Goal: Task Accomplishment & Management: Complete application form

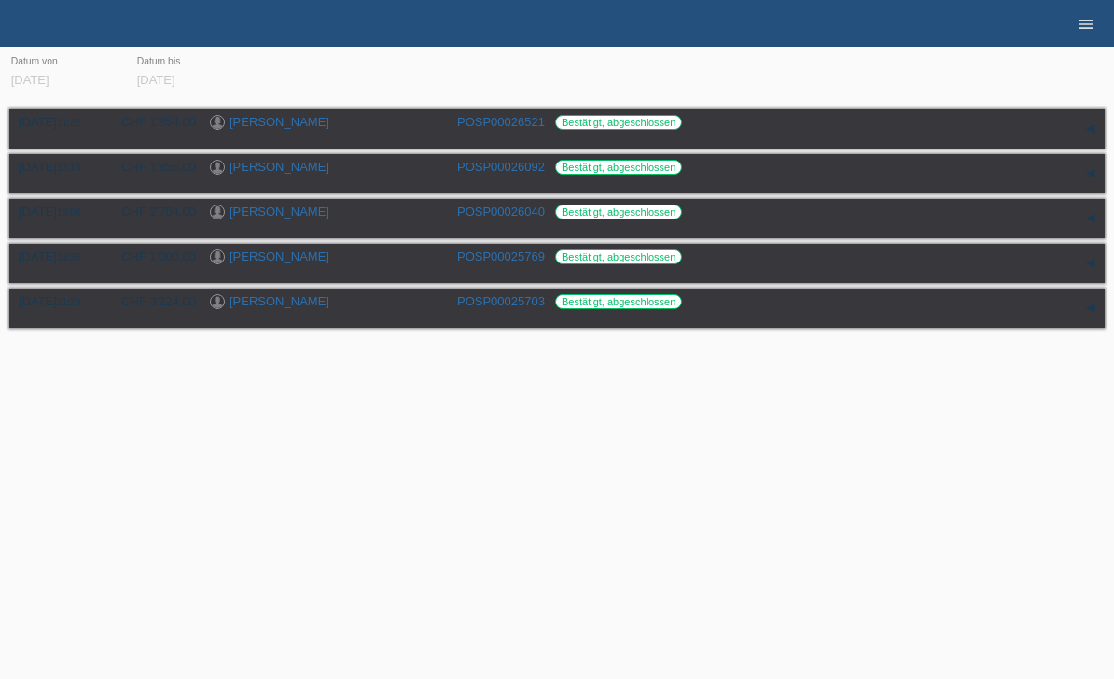
click at [1072, 28] on link "menu" at bounding box center [1086, 23] width 37 height 11
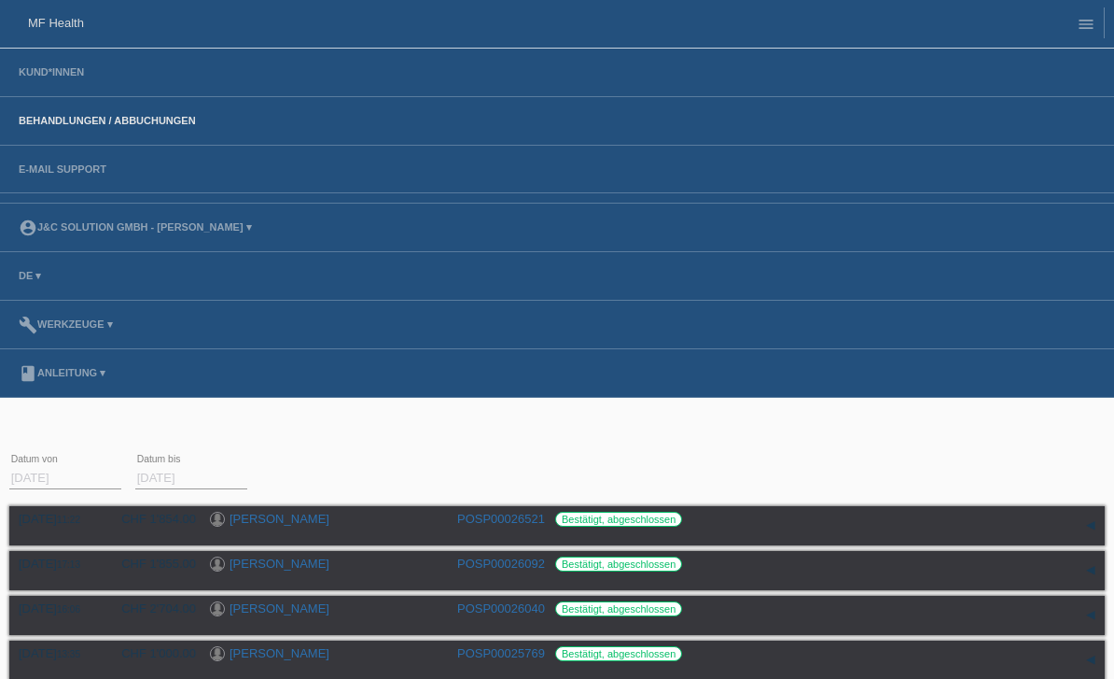
click at [95, 70] on li "Kund*innen" at bounding box center [557, 73] width 1114 height 49
click at [55, 77] on link "Kund*innen" at bounding box center [51, 71] width 84 height 11
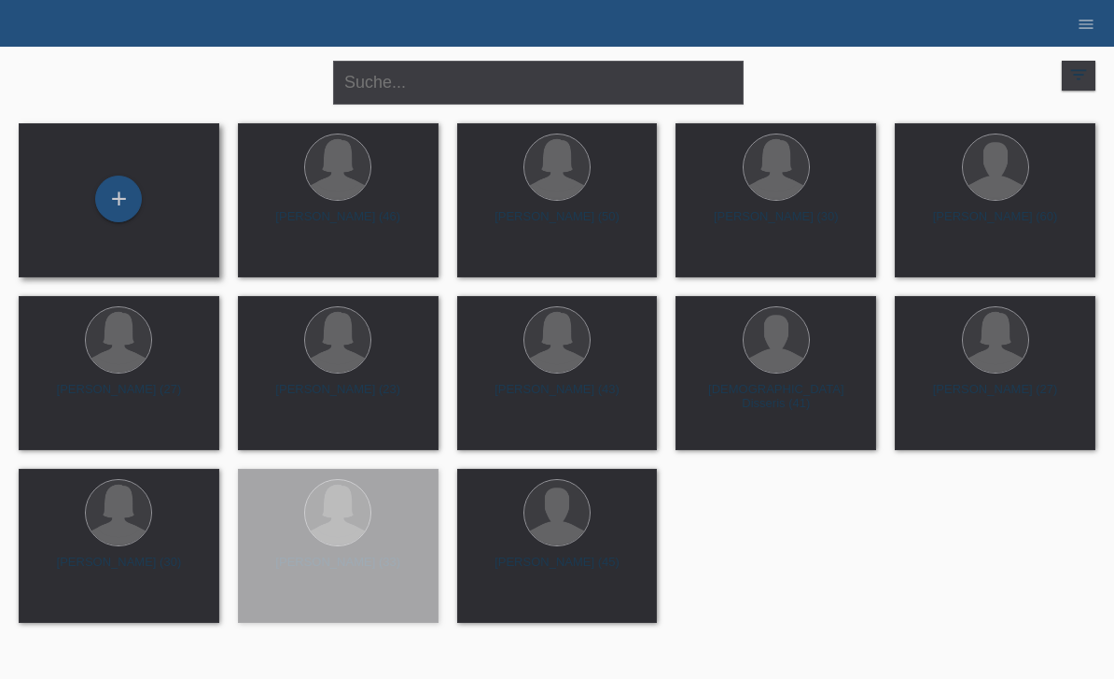
click at [85, 205] on div "+" at bounding box center [119, 199] width 171 height 49
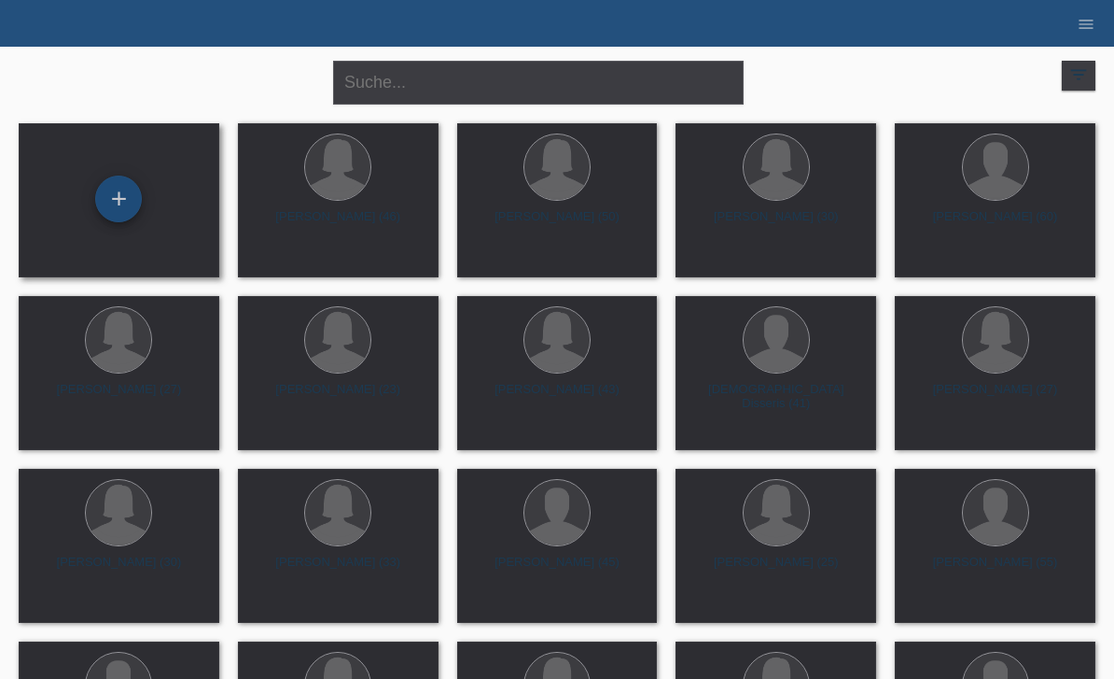
click at [113, 203] on div "+" at bounding box center [118, 199] width 45 height 32
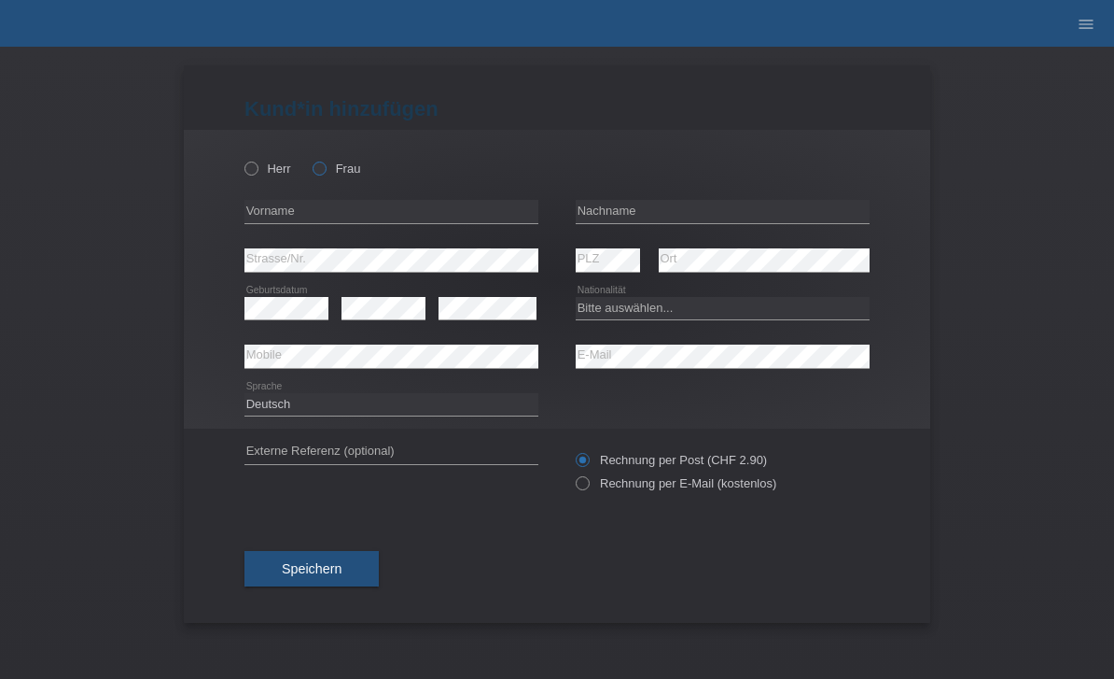
click at [310, 159] on icon at bounding box center [310, 159] width 0 height 0
click at [322, 172] on input "Frau" at bounding box center [319, 167] width 12 height 12
radio input "true"
click at [352, 211] on input "text" at bounding box center [392, 211] width 294 height 23
type input "[PERSON_NAME]"
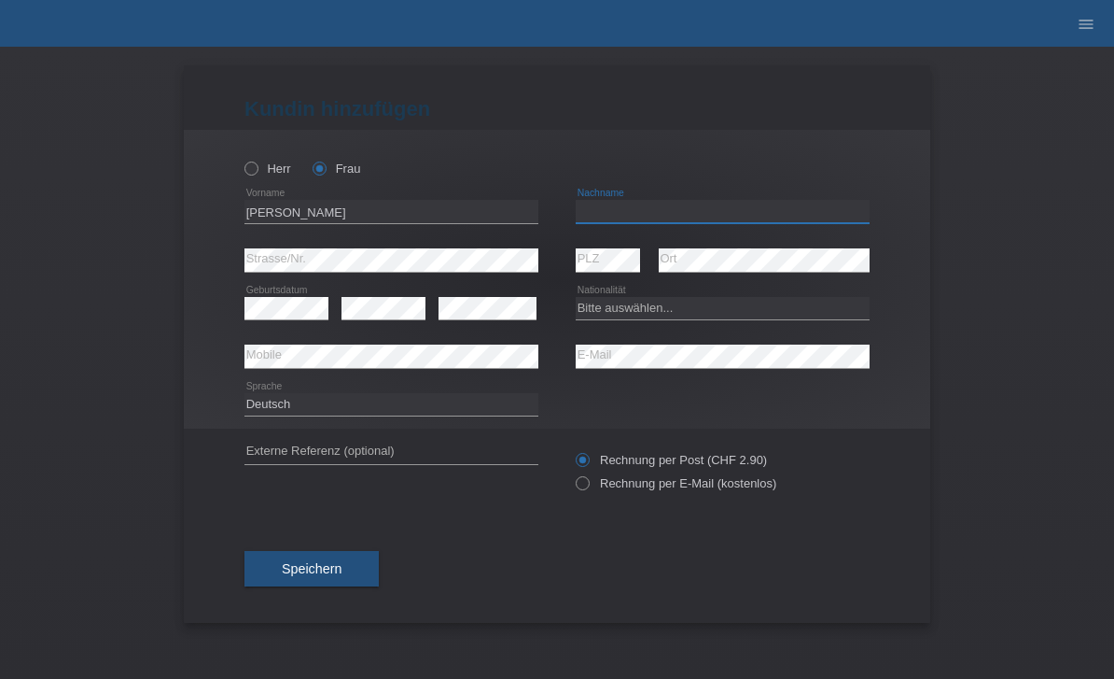
click at [650, 206] on input "text" at bounding box center [723, 211] width 294 height 23
type input "[PERSON_NAME]"
click at [658, 314] on select "Bitte auswählen... Schweiz Deutschland Liechtenstein Österreich ------------ Af…" at bounding box center [723, 308] width 294 height 22
click at [573, 473] on icon at bounding box center [573, 473] width 0 height 0
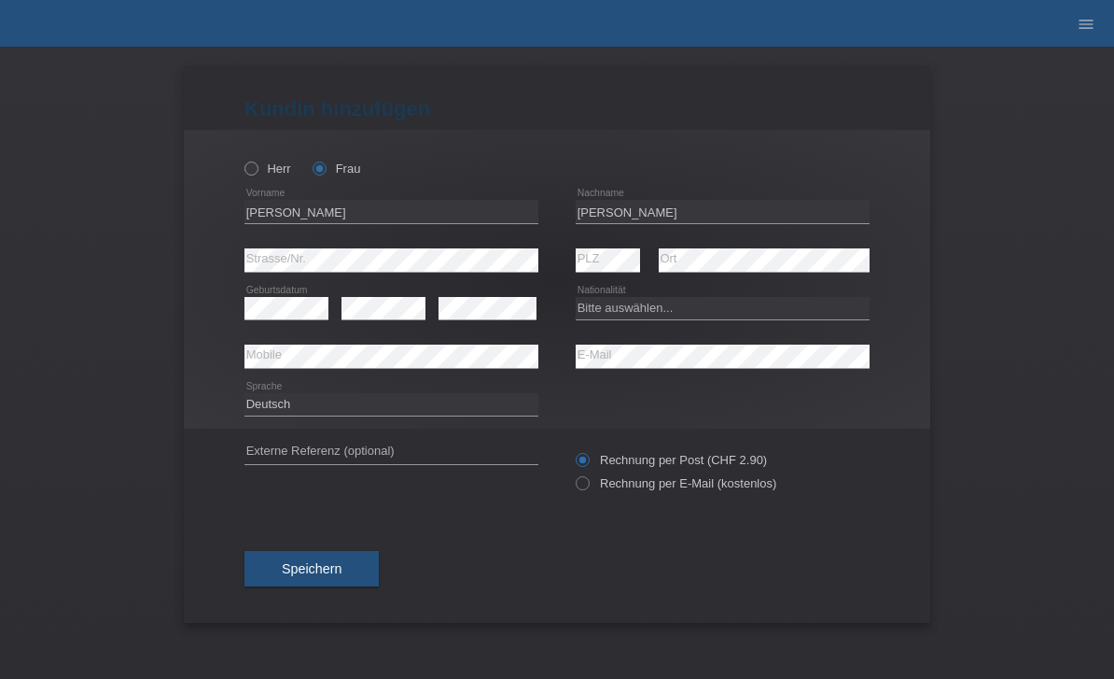
click at [573, 473] on icon at bounding box center [573, 473] width 0 height 0
click at [591, 495] on div "Rechnung per Post (CHF 2.90) Rechnung per E-Mail (kostenlos)" at bounding box center [723, 471] width 294 height 47
click at [682, 301] on select "Bitte auswählen... Schweiz Deutschland Liechtenstein Österreich ------------ Af…" at bounding box center [723, 308] width 294 height 22
select select "CH"
click at [573, 473] on icon at bounding box center [573, 473] width 0 height 0
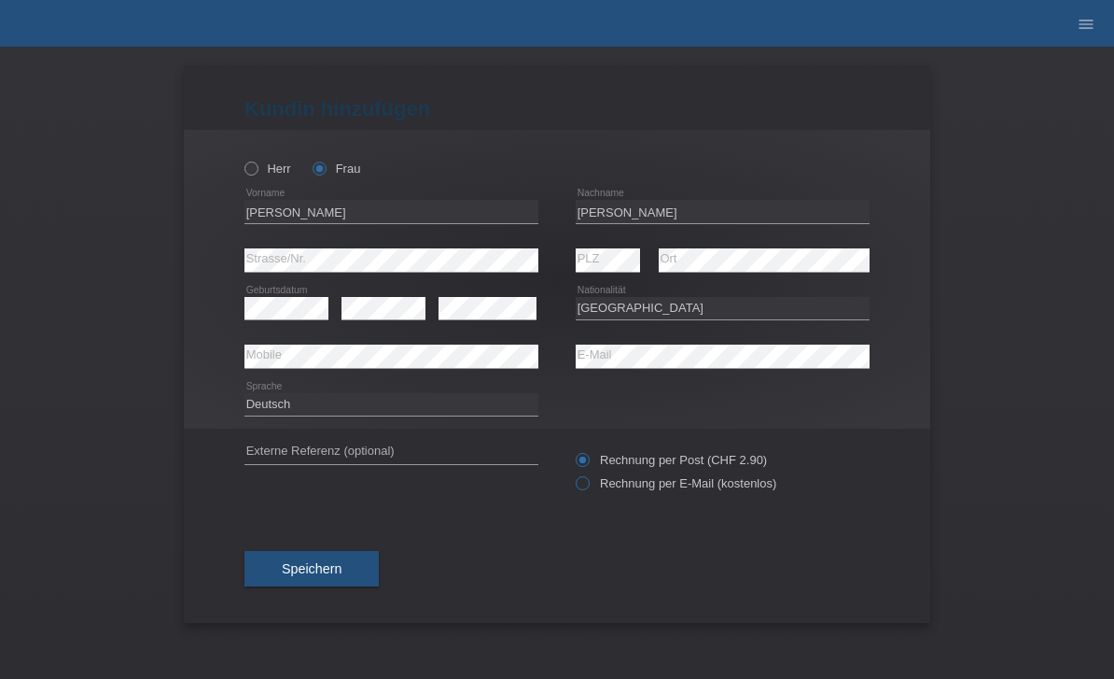
click at [578, 484] on input "Rechnung per E-Mail (kostenlos)" at bounding box center [582, 487] width 12 height 23
radio input "true"
click at [299, 571] on span "Speichern" at bounding box center [312, 568] width 60 height 15
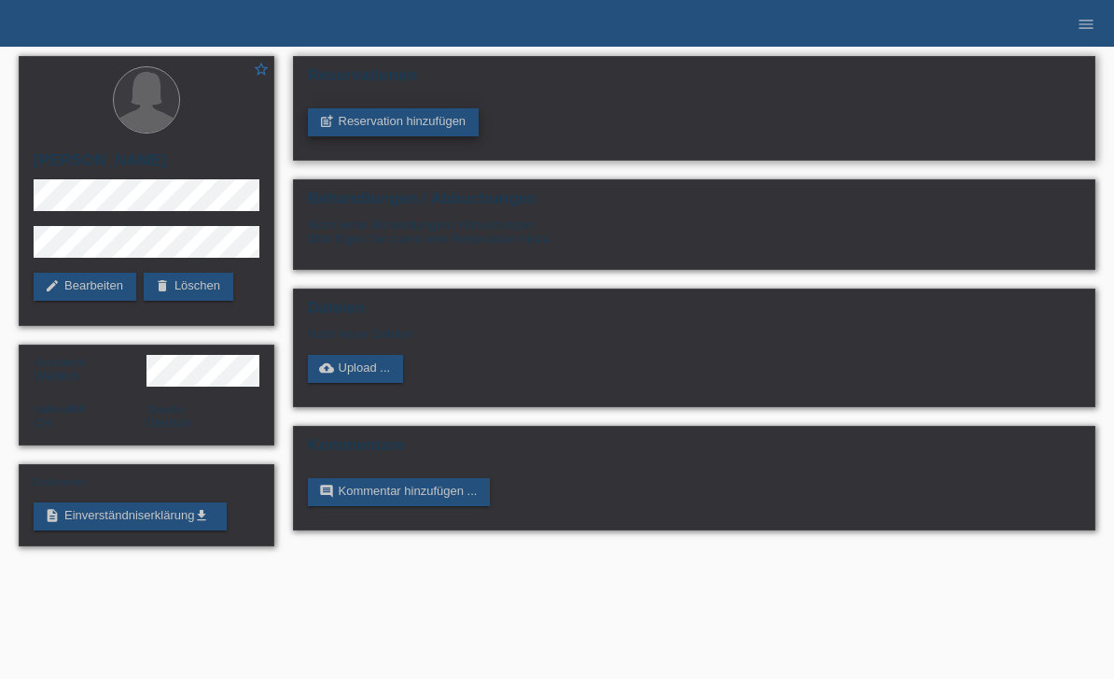
click at [458, 119] on link "post_add Reservation hinzufügen" at bounding box center [394, 122] width 172 height 28
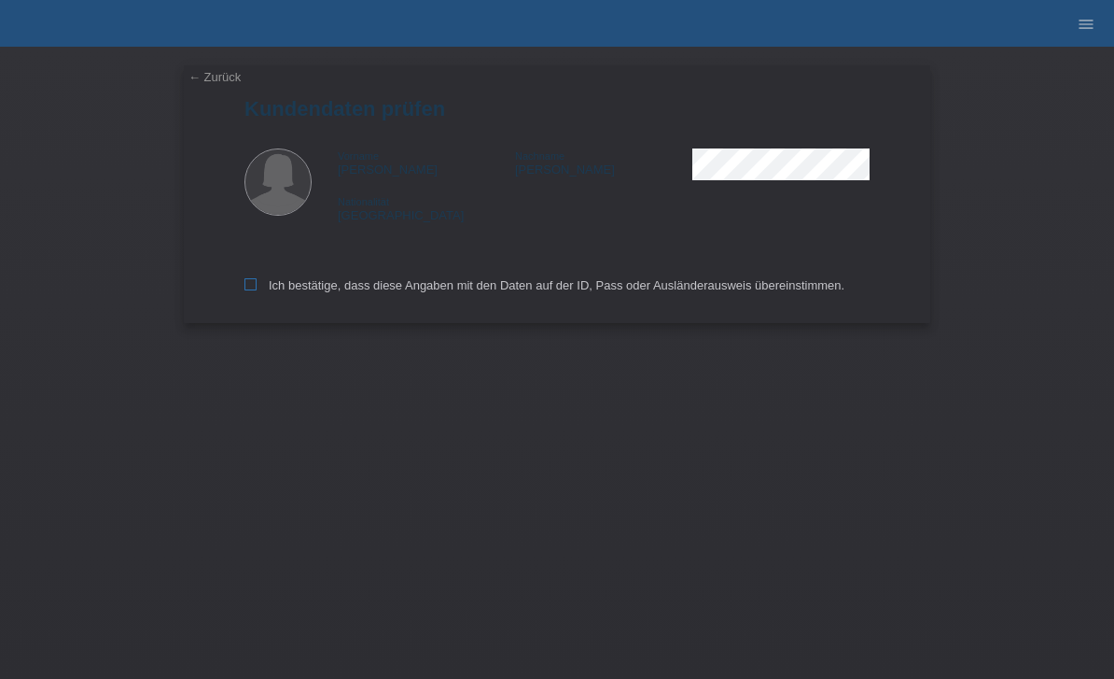
click at [263, 285] on label "Ich bestätige, dass diese Angaben mit den Daten auf der ID, Pass oder Ausländer…" at bounding box center [545, 285] width 600 height 14
click at [257, 285] on input "Ich bestätige, dass diese Angaben mit den Daten auf der ID, Pass oder Ausländer…" at bounding box center [251, 284] width 12 height 12
checkbox input "true"
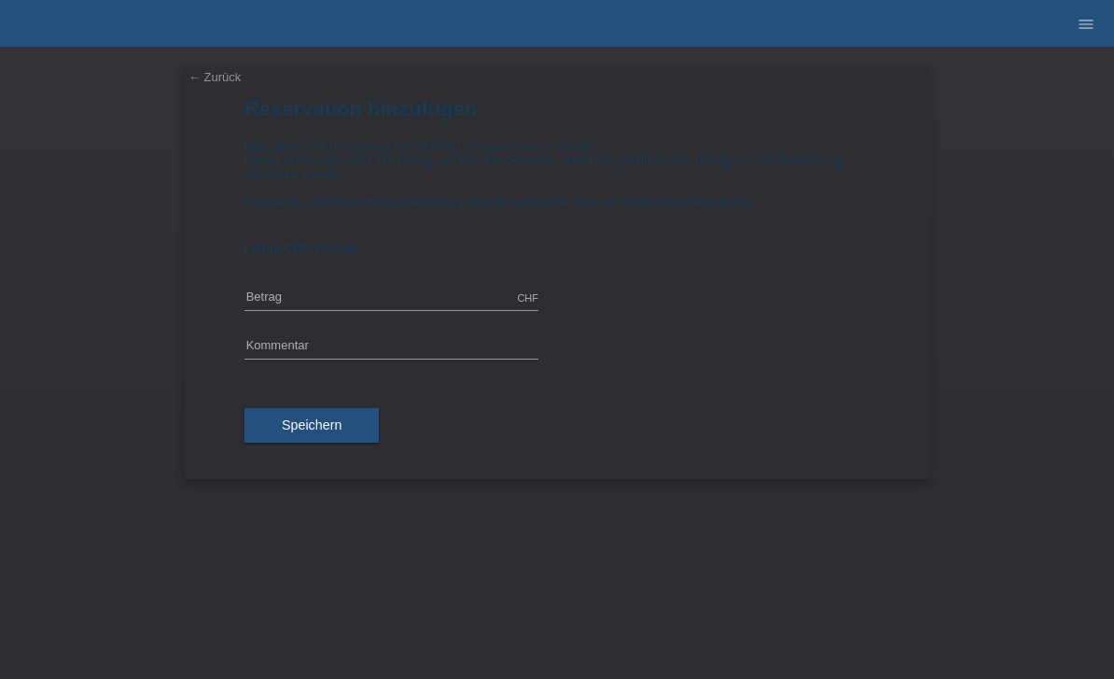
click at [209, 84] on link "← Zurück" at bounding box center [215, 77] width 52 height 14
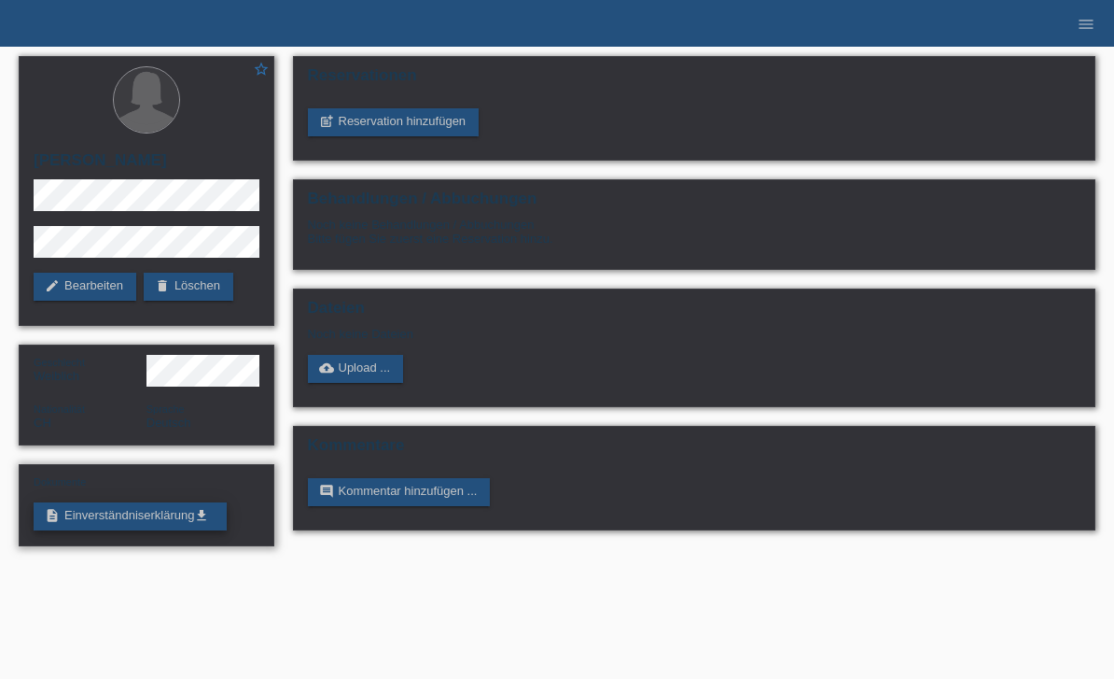
click at [159, 530] on link "description Einverständniserklärung get_app" at bounding box center [130, 516] width 193 height 28
click at [426, 119] on link "post_add Reservation hinzufügen" at bounding box center [394, 122] width 172 height 28
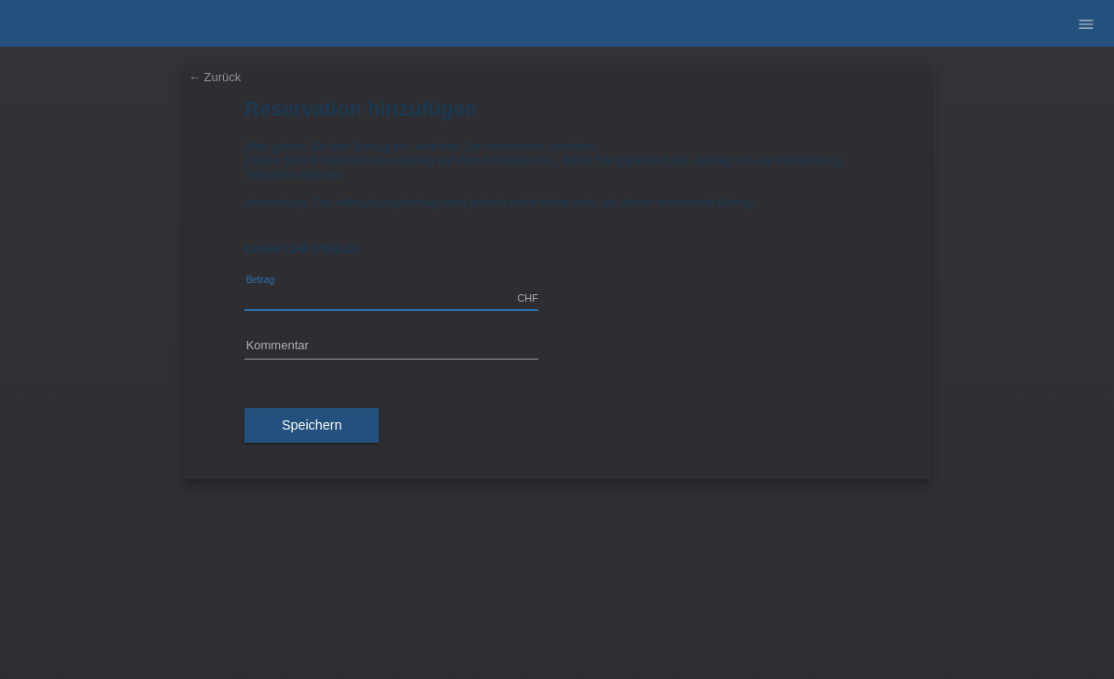
click at [386, 308] on input "text" at bounding box center [392, 298] width 294 height 23
click at [354, 441] on button "Speichern" at bounding box center [312, 425] width 134 height 35
type input "1545.00"
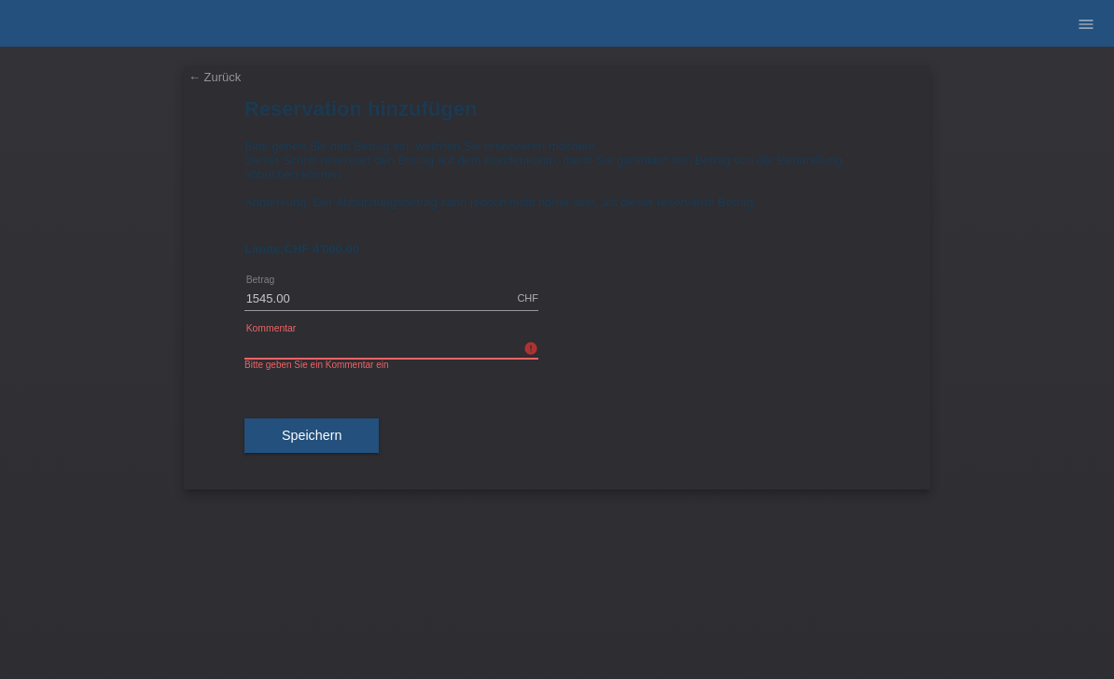
click at [384, 351] on input "text" at bounding box center [392, 346] width 294 height 23
type input "10 er Mix"
click at [332, 442] on span "Speichern" at bounding box center [312, 434] width 60 height 15
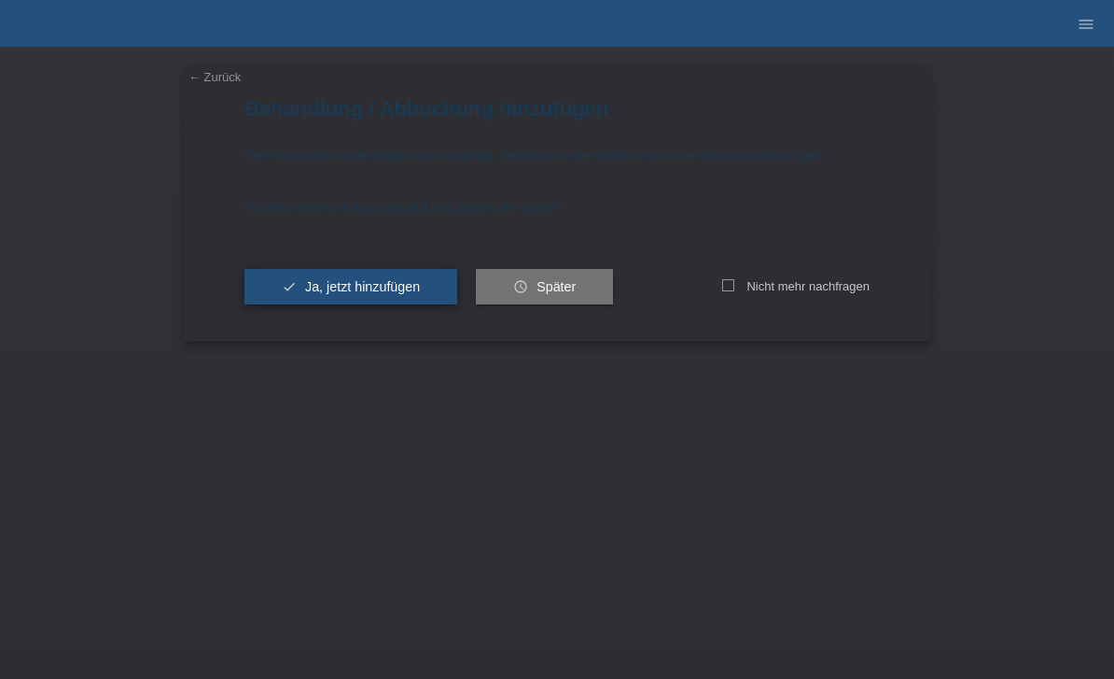
click at [413, 281] on button "check Ja, jetzt hinzufügen" at bounding box center [351, 286] width 213 height 35
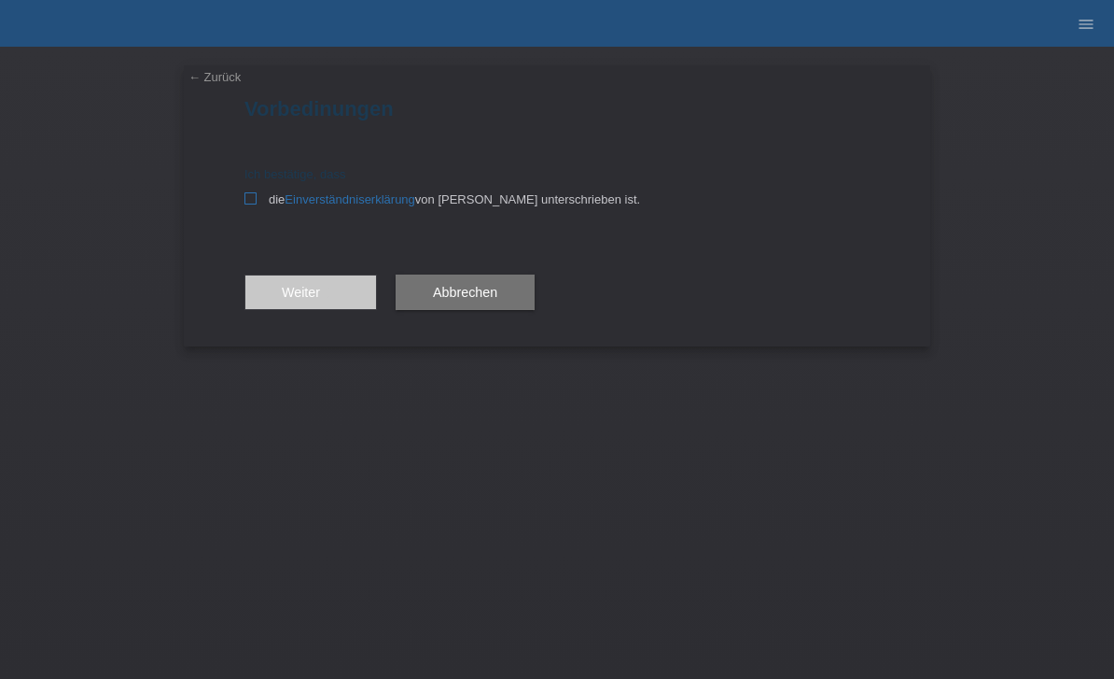
click at [254, 196] on icon at bounding box center [251, 198] width 12 height 12
click at [254, 196] on input "die Einverständniserklärung von der Kundin unterschrieben ist." at bounding box center [251, 198] width 12 height 12
checkbox input "true"
click at [329, 291] on icon "arrow_forward" at bounding box center [327, 292] width 15 height 15
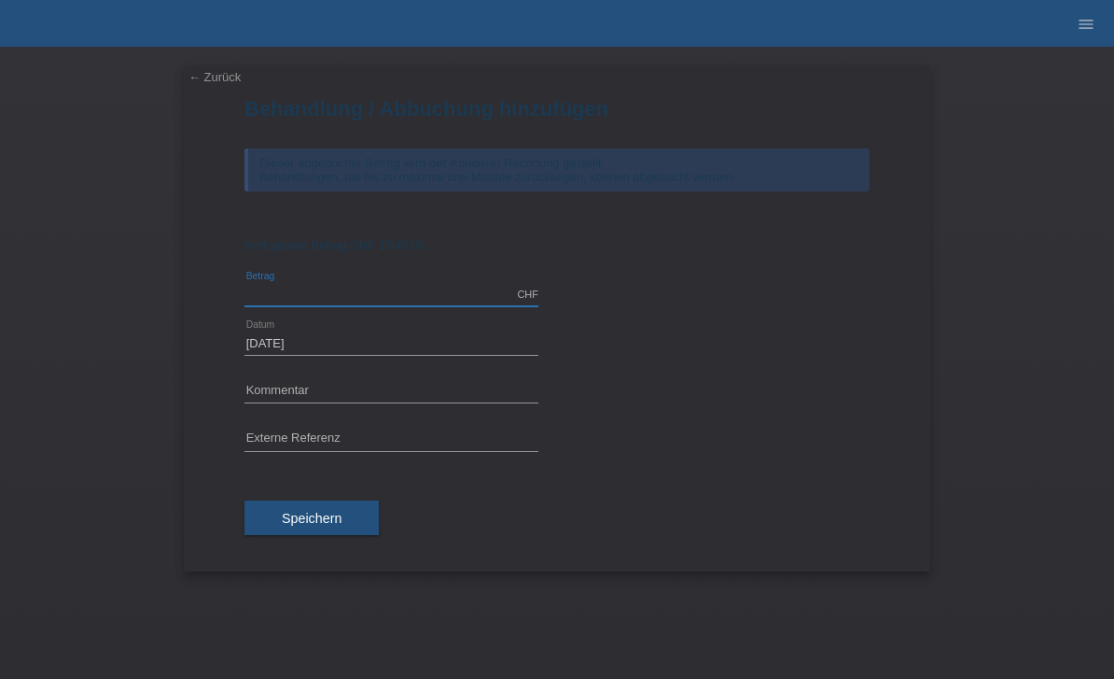
click at [374, 289] on input "text" at bounding box center [392, 294] width 294 height 23
click at [338, 534] on button "Speichern" at bounding box center [312, 517] width 134 height 35
type input "1545.00"
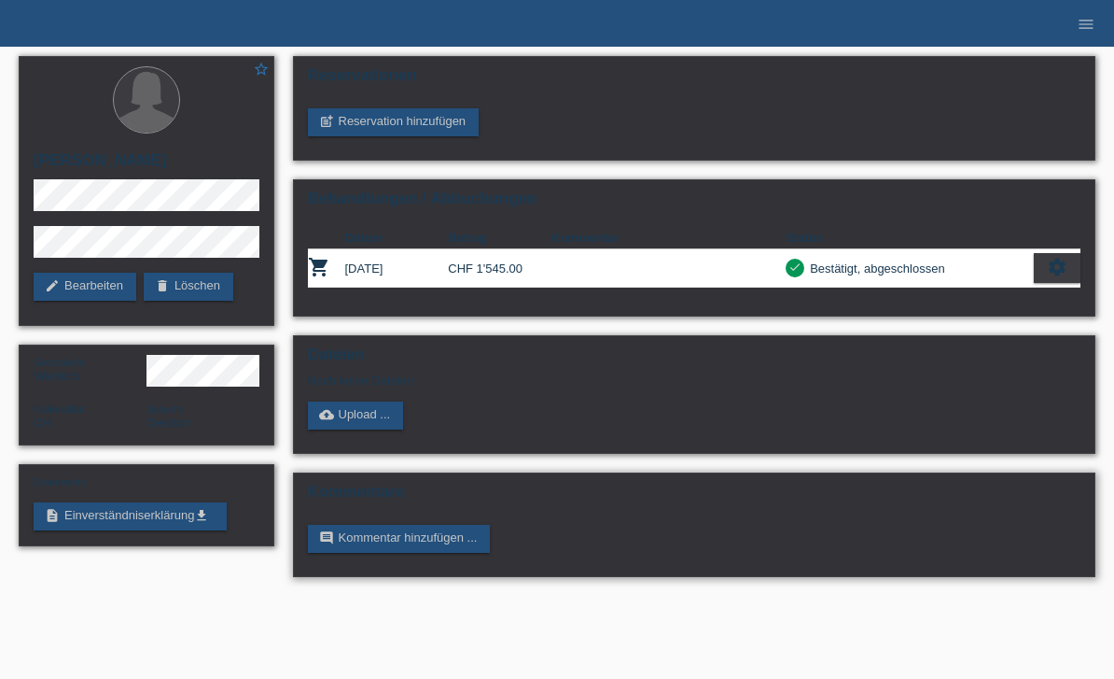
click at [748, 491] on div "Kommentare comment Kommentar hinzufügen ..." at bounding box center [695, 524] width 804 height 105
click at [257, 7] on nav "MF Health Kund*innen Behandlungen / Abbuchungen E-Mail Support [PERSON_NAME] cl…" at bounding box center [557, 23] width 1114 height 47
